Goal: Transaction & Acquisition: Purchase product/service

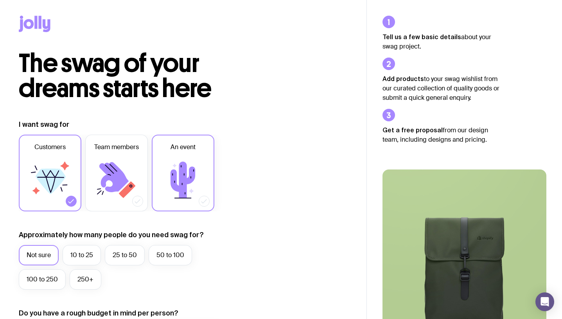
click at [198, 177] on icon at bounding box center [183, 179] width 47 height 47
click at [0, 0] on input "An event" at bounding box center [0, 0] width 0 height 0
click at [158, 252] on label "50 to 100" at bounding box center [170, 255] width 43 height 20
click at [0, 0] on input "50 to 100" at bounding box center [0, 0] width 0 height 0
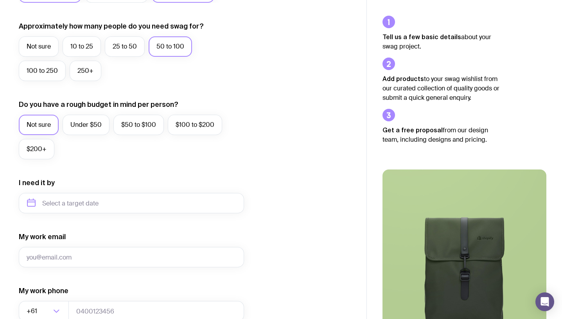
scroll to position [235, 0]
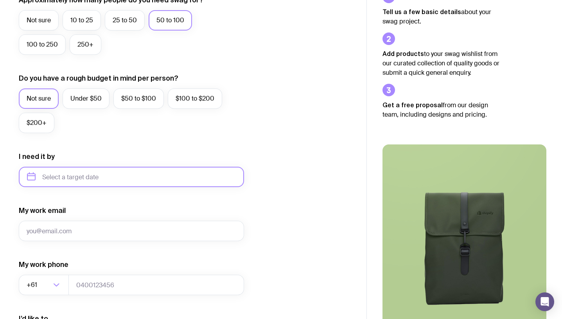
click at [81, 184] on input "text" at bounding box center [131, 177] width 225 height 20
click at [106, 198] on div "2025" at bounding box center [69, 203] width 100 height 20
click at [106, 202] on icon "button" at bounding box center [106, 203] width 2 height 5
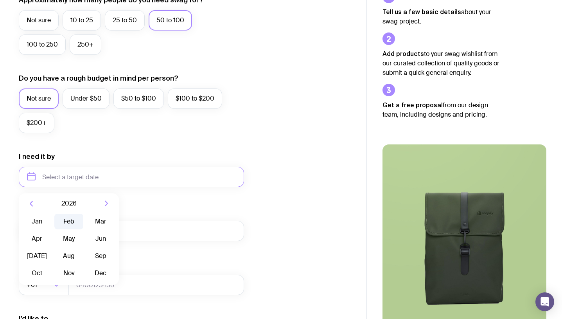
click at [75, 219] on button "Feb" at bounding box center [68, 222] width 29 height 16
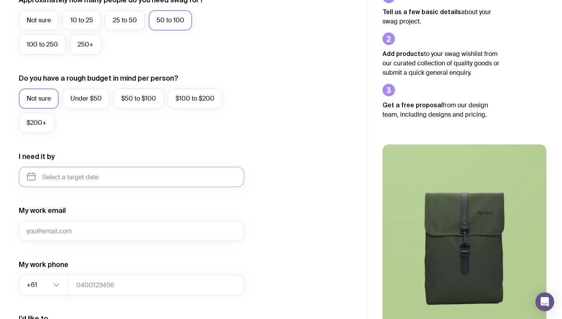
type input "February 2026"
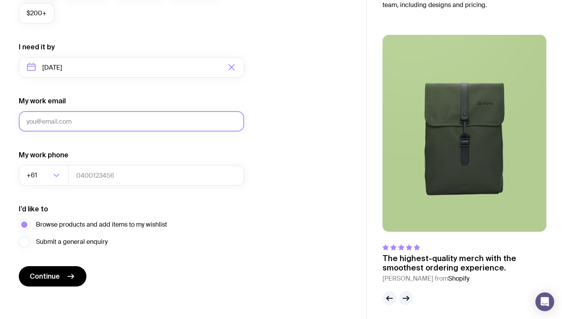
scroll to position [346, 0]
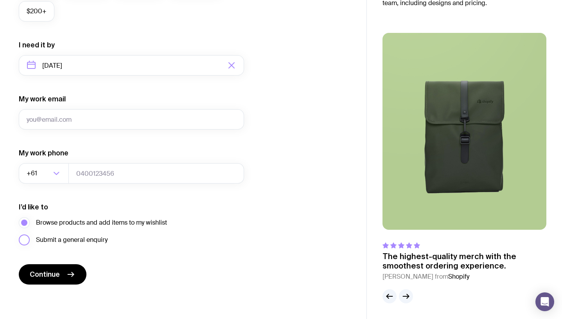
click at [94, 241] on span "Submit a general enquiry" at bounding box center [72, 239] width 72 height 9
click at [0, 0] on input "Submit a general enquiry" at bounding box center [0, 0] width 0 height 0
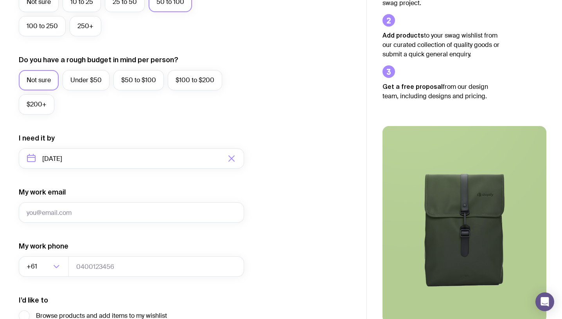
scroll to position [313, 0]
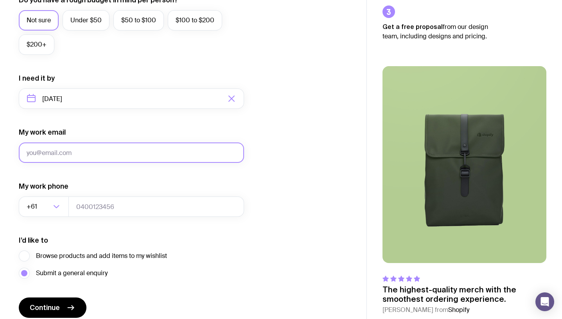
click at [146, 149] on input "My work email" at bounding box center [131, 152] width 225 height 20
type input "hello@ciellestudio.au"
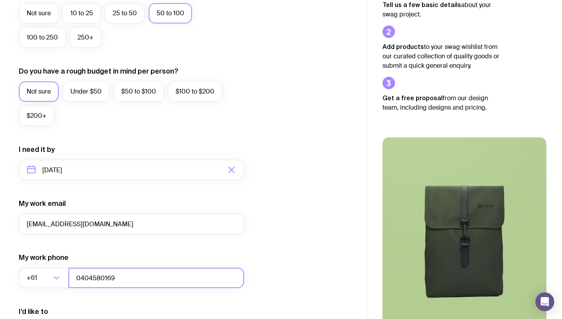
scroll to position [229, 0]
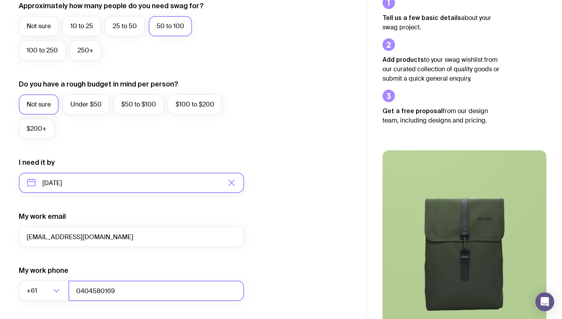
type input "0404580169"
click at [69, 178] on input "February 2026" at bounding box center [131, 183] width 225 height 20
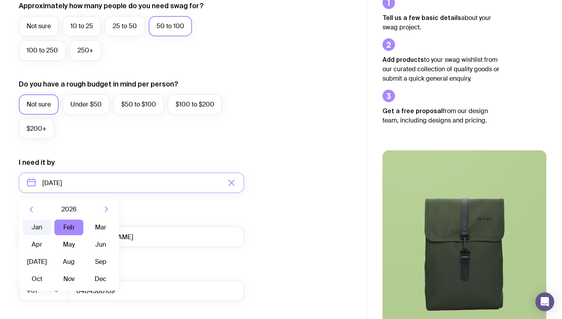
click at [43, 225] on button "Jan" at bounding box center [37, 227] width 29 height 16
type input "January 2026"
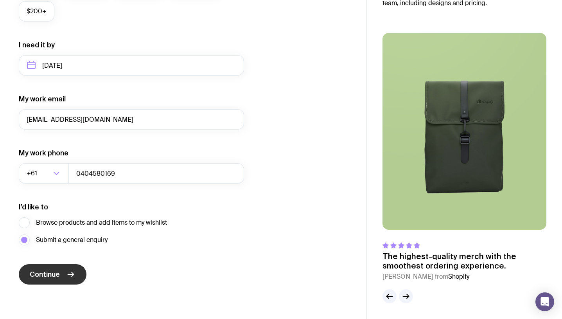
click at [72, 266] on button "Continue" at bounding box center [53, 274] width 68 height 20
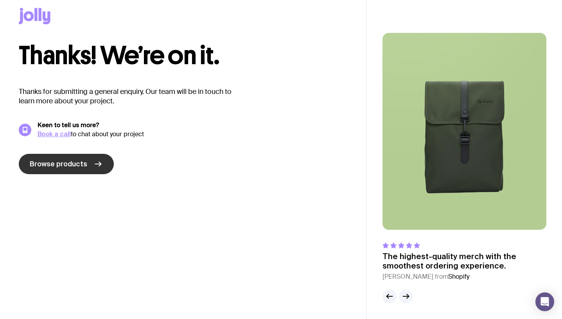
click at [86, 168] on link "Browse products" at bounding box center [66, 164] width 95 height 20
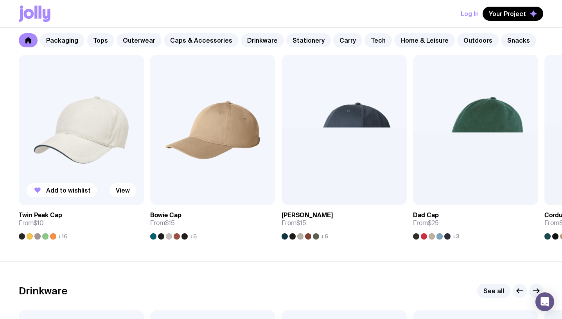
scroll to position [900, 0]
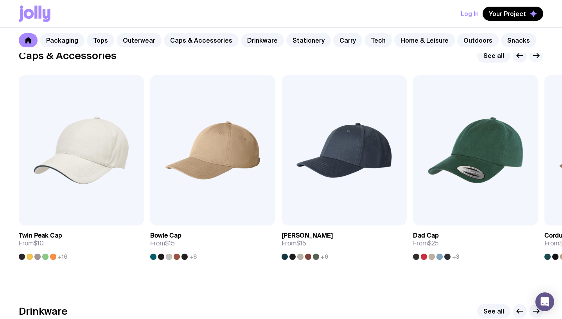
click at [535, 61] on button "button" at bounding box center [536, 56] width 14 height 14
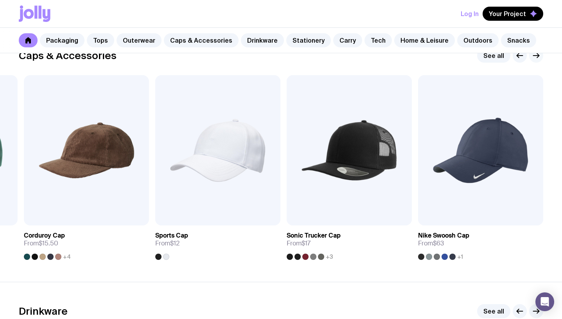
click at [535, 59] on icon "button" at bounding box center [536, 55] width 9 height 9
click at [535, 57] on icon "button" at bounding box center [536, 55] width 9 height 9
click at [518, 57] on icon "button" at bounding box center [519, 55] width 9 height 9
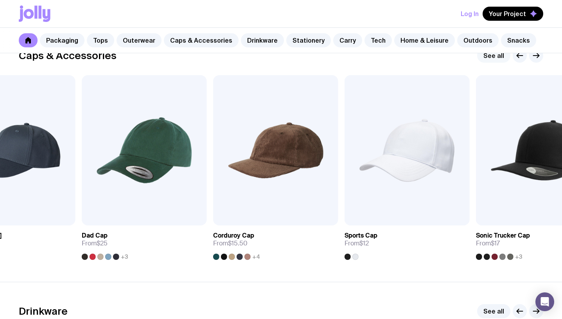
click at [494, 56] on link "See all" at bounding box center [493, 56] width 33 height 14
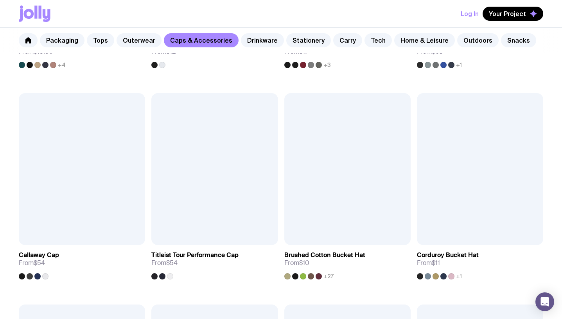
scroll to position [548, 0]
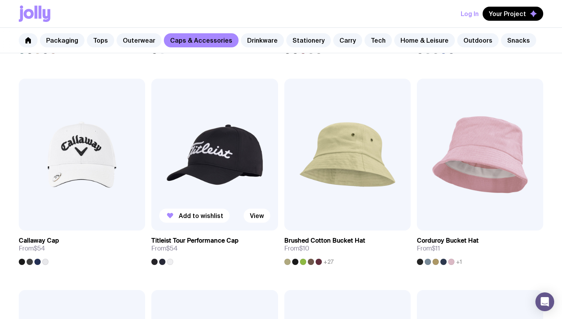
click at [170, 260] on div at bounding box center [170, 262] width 6 height 6
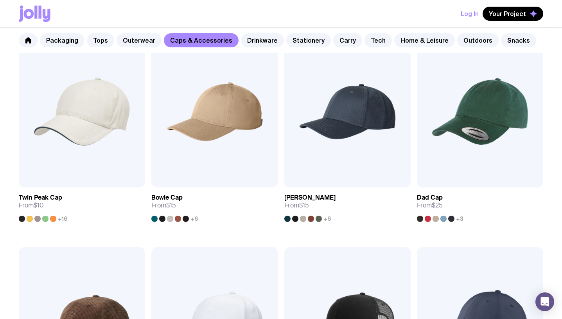
scroll to position [165, 0]
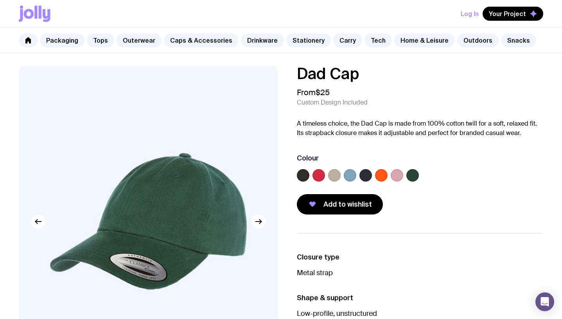
click at [337, 176] on label at bounding box center [334, 175] width 13 height 13
click at [0, 0] on input "radio" at bounding box center [0, 0] width 0 height 0
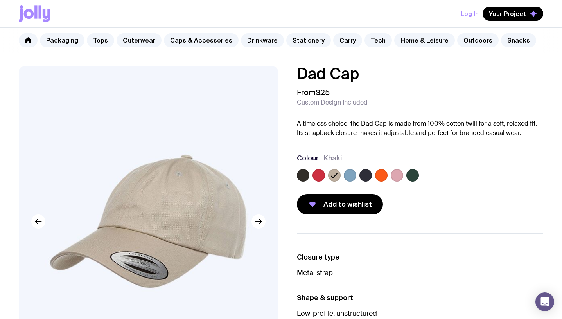
click at [354, 176] on label at bounding box center [350, 175] width 13 height 13
click at [0, 0] on input "radio" at bounding box center [0, 0] width 0 height 0
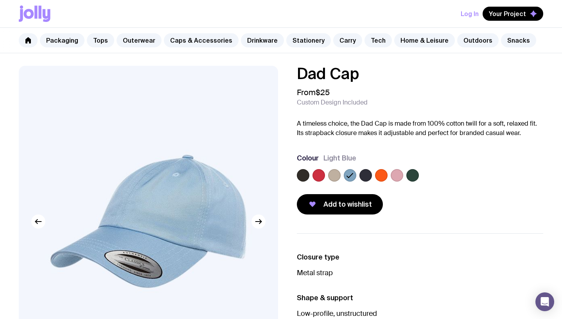
click at [371, 176] on label at bounding box center [365, 175] width 13 height 13
click at [0, 0] on input "radio" at bounding box center [0, 0] width 0 height 0
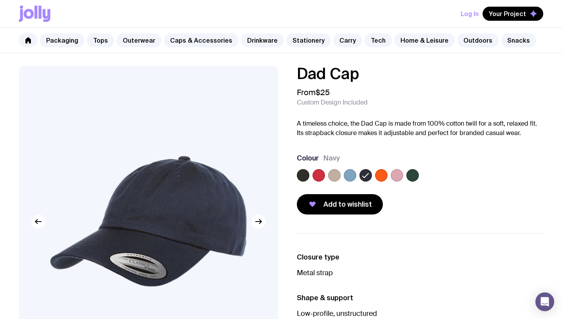
click at [382, 177] on label at bounding box center [381, 175] width 13 height 13
click at [0, 0] on input "radio" at bounding box center [0, 0] width 0 height 0
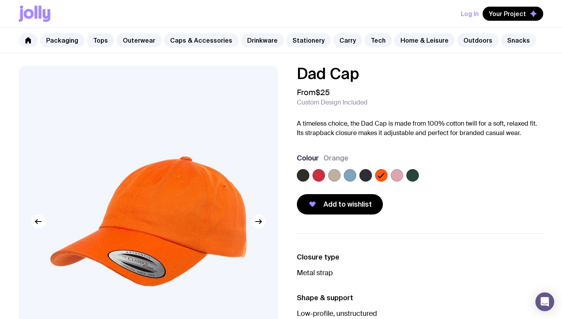
click at [397, 178] on label at bounding box center [397, 175] width 13 height 13
click at [0, 0] on input "radio" at bounding box center [0, 0] width 0 height 0
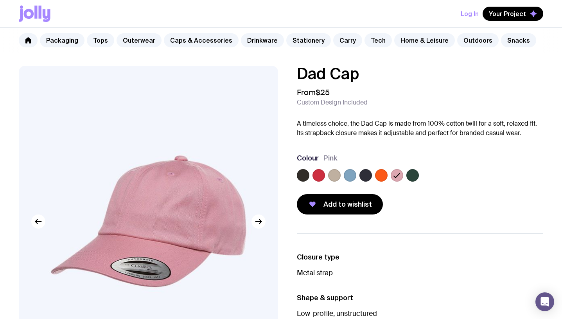
click at [412, 176] on label at bounding box center [412, 175] width 13 height 13
click at [0, 0] on input "radio" at bounding box center [0, 0] width 0 height 0
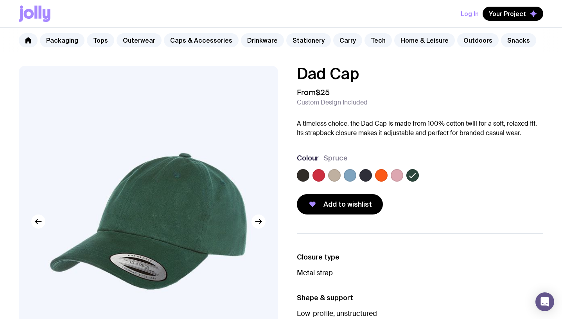
click at [335, 173] on label at bounding box center [334, 175] width 13 height 13
click at [0, 0] on input "radio" at bounding box center [0, 0] width 0 height 0
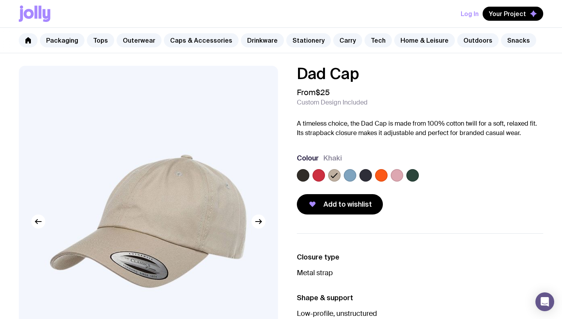
click at [314, 172] on label at bounding box center [319, 175] width 13 height 13
click at [0, 0] on input "radio" at bounding box center [0, 0] width 0 height 0
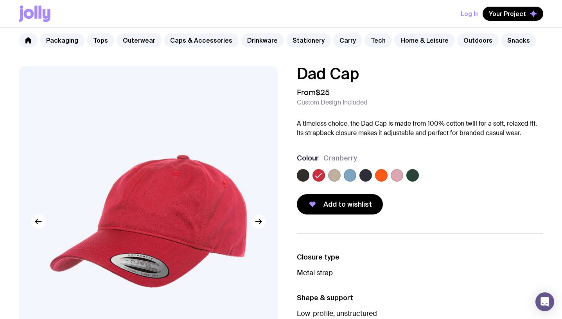
click at [302, 171] on label at bounding box center [303, 175] width 13 height 13
click at [0, 0] on input "radio" at bounding box center [0, 0] width 0 height 0
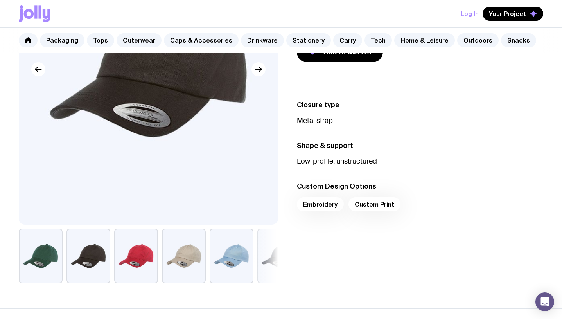
scroll to position [156, 0]
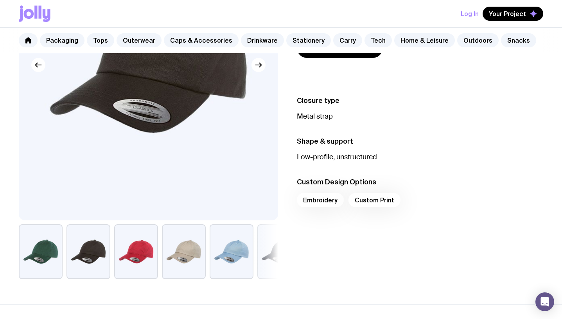
click at [270, 259] on button "button" at bounding box center [279, 251] width 44 height 55
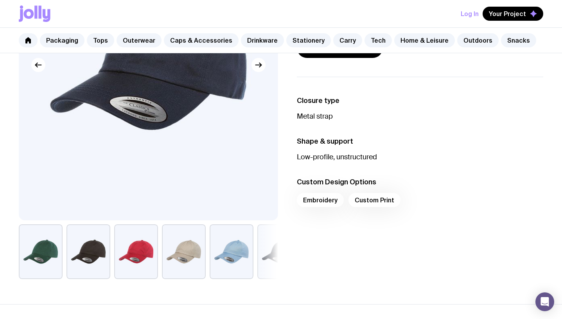
click at [232, 251] on button "button" at bounding box center [232, 251] width 44 height 55
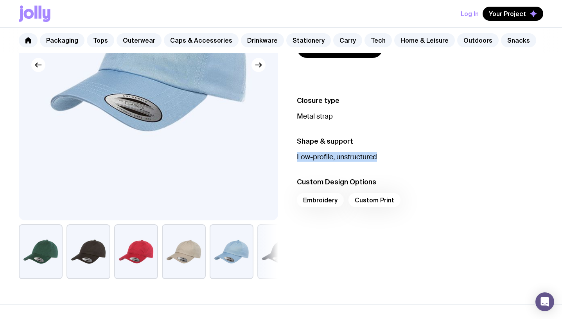
drag, startPoint x: 383, startPoint y: 152, endPoint x: 295, endPoint y: 152, distance: 88.4
click at [295, 152] on div "Closure type Metal strap Shape & support Low-profile, unstructured Custom Desig…" at bounding box center [413, 178] width 259 height 202
copy p "Low-profile, unstructured"
click at [383, 156] on p "Low-profile, unstructured" at bounding box center [420, 156] width 247 height 9
drag, startPoint x: 391, startPoint y: 161, endPoint x: 292, endPoint y: 93, distance: 120.3
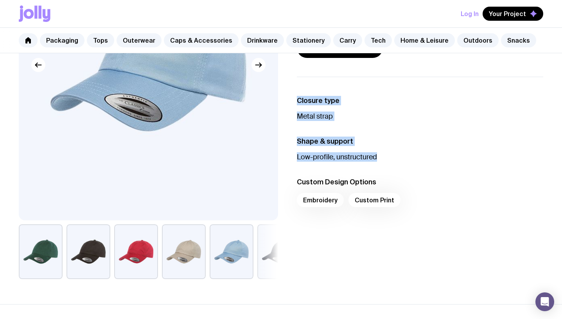
click at [292, 93] on div "Closure type Metal strap Shape & support Low-profile, unstructured Custom Desig…" at bounding box center [413, 178] width 259 height 202
copy ul "Closure type Metal strap Shape & support Low-profile, unstructured"
click at [378, 130] on ul "Closure type Metal strap Shape & support Low-profile, unstructured Custom Desig…" at bounding box center [420, 154] width 247 height 154
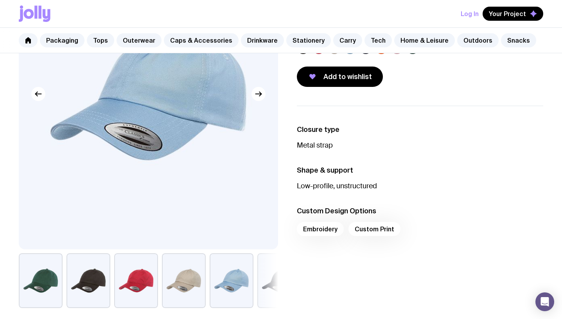
scroll to position [117, 0]
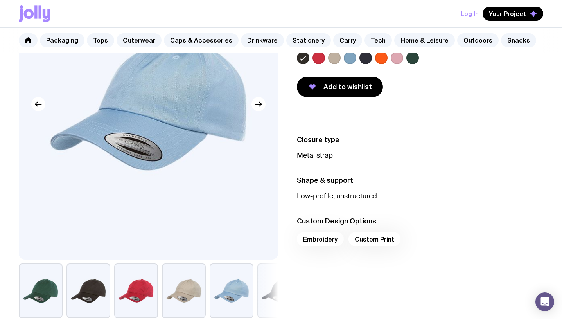
click at [461, 177] on h3 "Shape & support" at bounding box center [420, 180] width 247 height 9
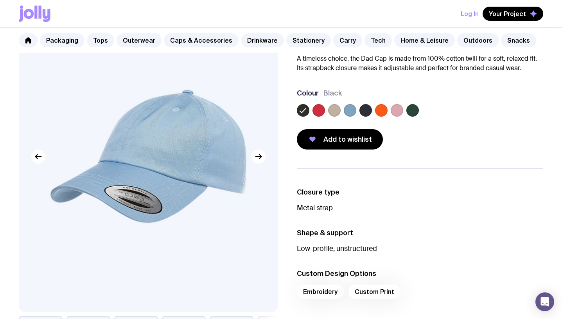
scroll to position [39, 0]
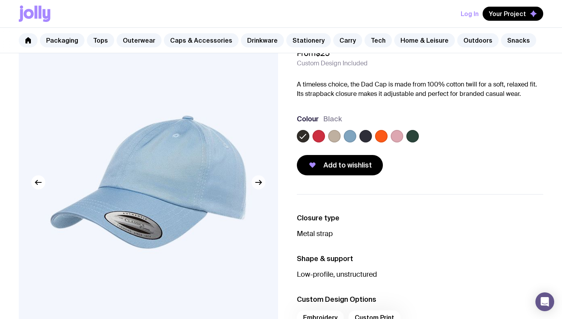
click at [262, 182] on icon "button" at bounding box center [258, 182] width 9 height 9
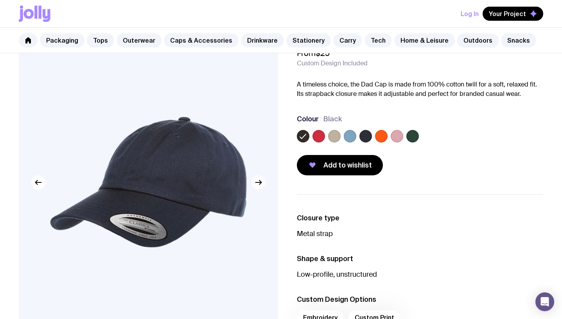
click at [262, 182] on icon "button" at bounding box center [258, 182] width 9 height 9
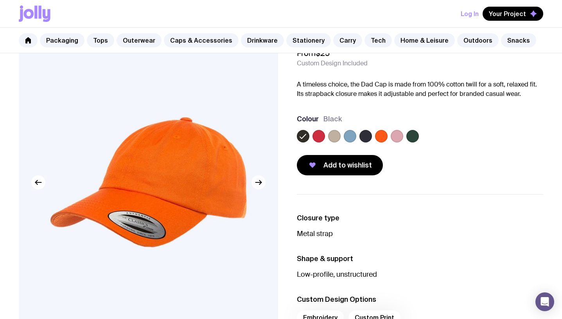
click at [262, 182] on icon "button" at bounding box center [258, 182] width 9 height 9
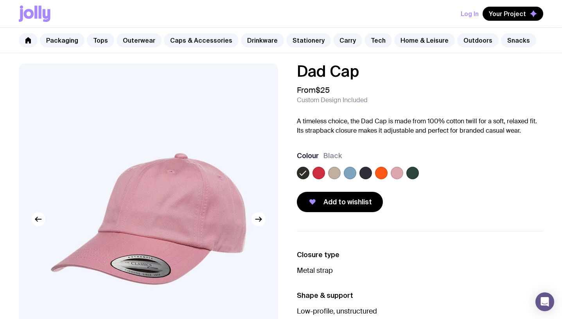
scroll to position [0, 0]
